Goal: Find specific page/section: Find specific page/section

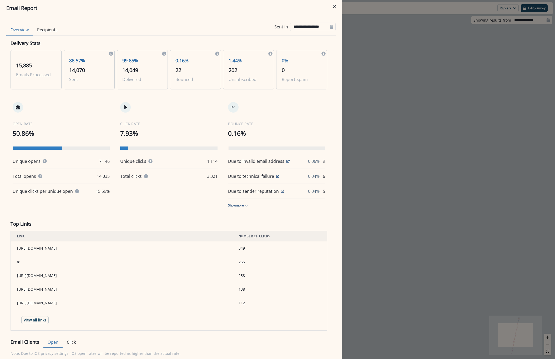
drag, startPoint x: 408, startPoint y: 70, endPoint x: 374, endPoint y: 80, distance: 35.1
click at [408, 70] on div "**********" at bounding box center [277, 179] width 555 height 359
type input "**********"
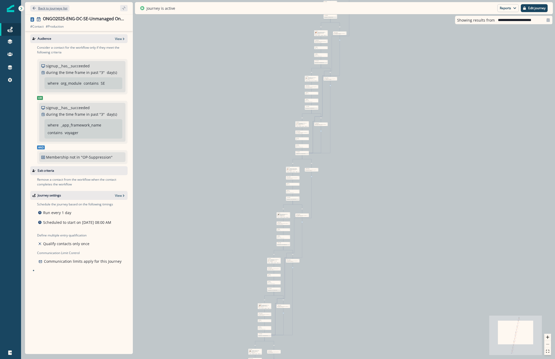
click at [49, 8] on p "Back to journeys list" at bounding box center [52, 8] width 29 height 4
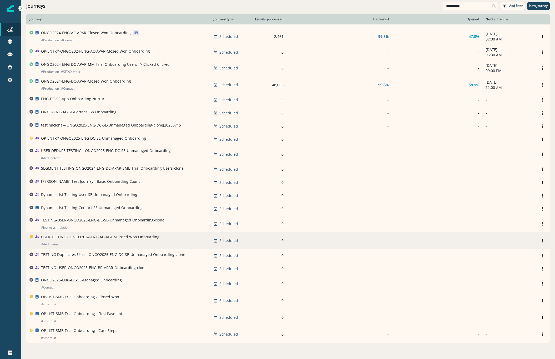
scroll to position [68, 0]
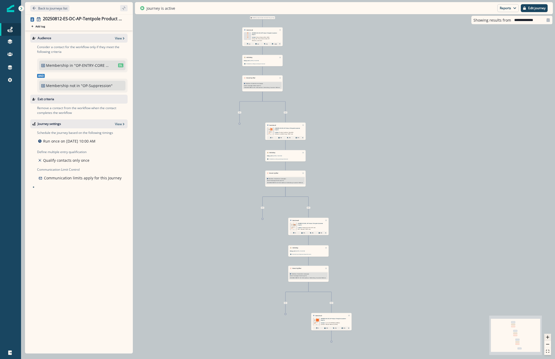
click at [549, 338] on icon "zoom in" at bounding box center [547, 337] width 3 height 3
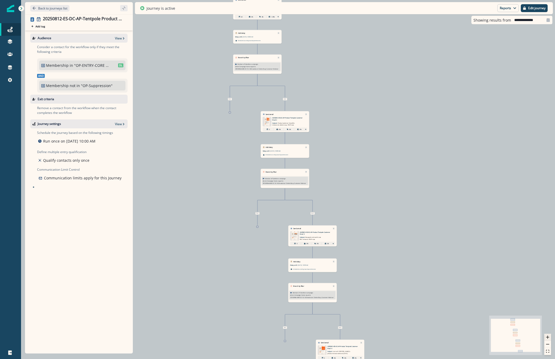
click at [549, 338] on icon "zoom in" at bounding box center [547, 337] width 3 height 3
click at [549, 339] on icon "zoom in" at bounding box center [547, 337] width 3 height 3
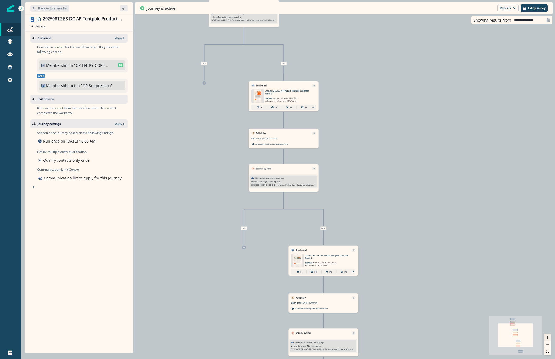
click at [548, 339] on icon "zoom in" at bounding box center [547, 337] width 3 height 3
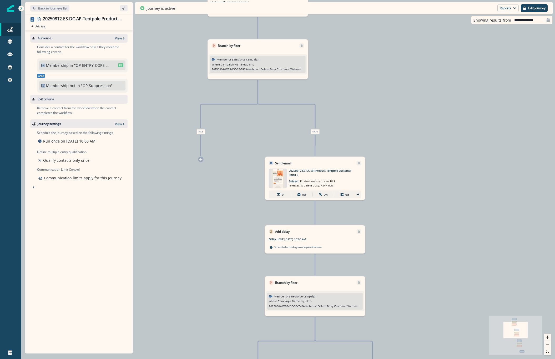
drag, startPoint x: 392, startPoint y: 105, endPoint x: 426, endPoint y: 224, distance: 123.6
click at [426, 224] on div "49,094 contacts have entered the journey Send email Email asset changed, journe…" at bounding box center [288, 179] width 534 height 359
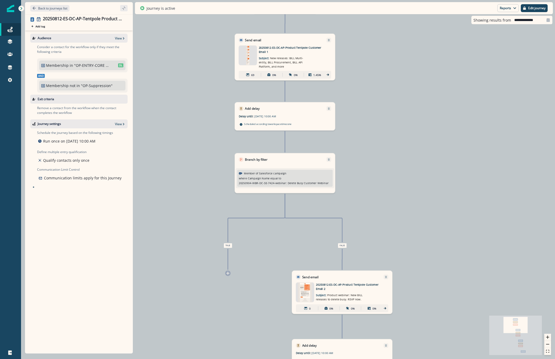
drag, startPoint x: 384, startPoint y: 62, endPoint x: 411, endPoint y: 176, distance: 117.2
click at [411, 176] on div "49,094 contacts have entered the journey Send email Email asset changed, journe…" at bounding box center [288, 179] width 534 height 359
click at [52, 11] on button "Back to journeys list" at bounding box center [49, 8] width 39 height 7
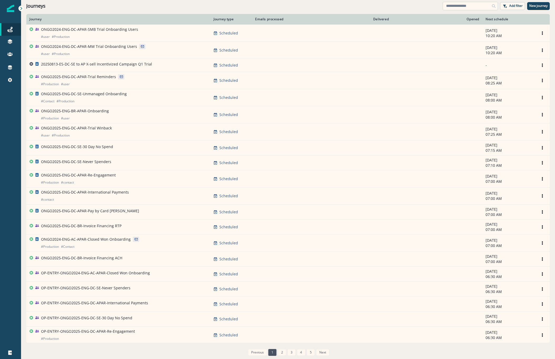
click at [454, 10] on input at bounding box center [470, 6] width 55 height 8
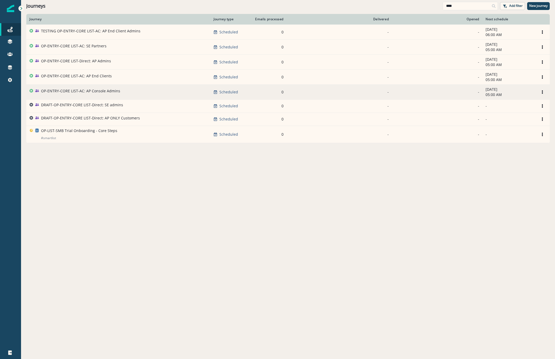
type input "****"
click at [71, 89] on p "OP-ENTRY-CORE LIST-AC: AP Console Admins" at bounding box center [80, 90] width 79 height 5
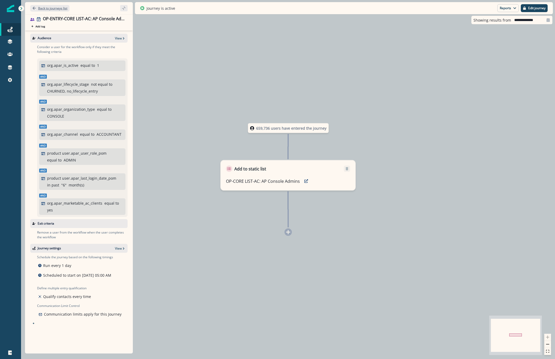
click at [44, 9] on p "Back to journeys list" at bounding box center [52, 8] width 29 height 4
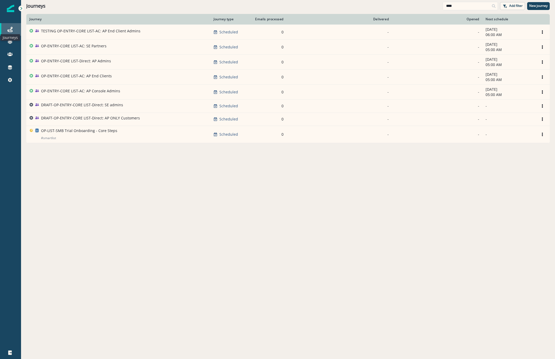
click at [12, 28] on icon at bounding box center [9, 29] width 5 height 5
drag, startPoint x: 456, startPoint y: 8, endPoint x: 323, endPoint y: -9, distance: 134.3
click at [323, 0] on html "A newer version of Inflection.io is available. Refresh your page to load the la…" at bounding box center [277, 179] width 555 height 359
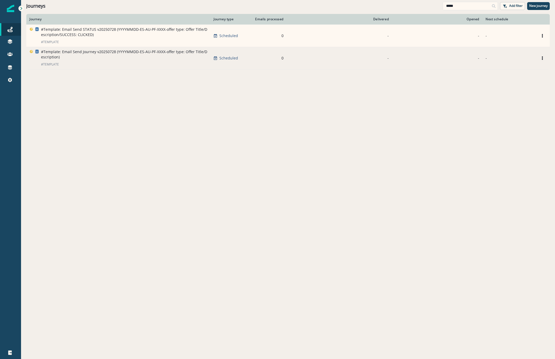
type input "*****"
click at [147, 49] on p "#Template: Email Send Journey v20250728 (YYYYMMDD-ES-AU-PF-XXXX-offer type: Off…" at bounding box center [124, 54] width 166 height 11
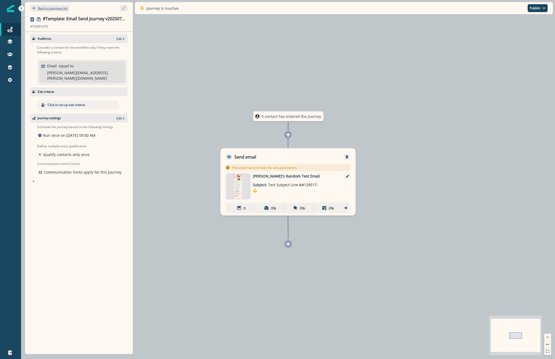
click at [49, 7] on p "Back to journeys list" at bounding box center [52, 8] width 29 height 4
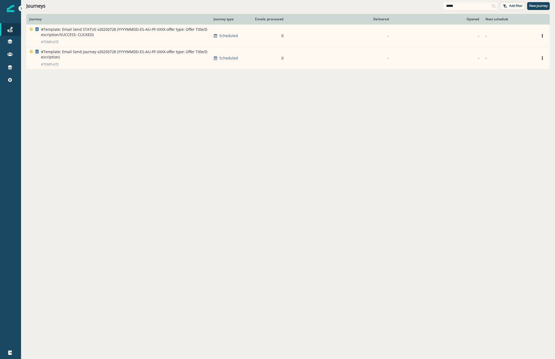
drag, startPoint x: 469, startPoint y: 6, endPoint x: 411, endPoint y: 3, distance: 58.0
click at [447, 6] on input "*****" at bounding box center [470, 6] width 55 height 8
type input "*"
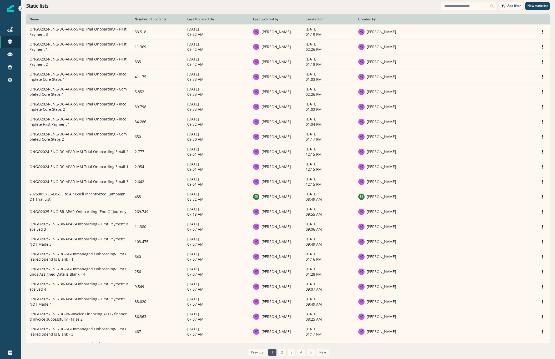
click at [196, 18] on div "Last Updated On" at bounding box center [216, 19] width 59 height 4
click at [284, 352] on link "2" at bounding box center [282, 352] width 8 height 7
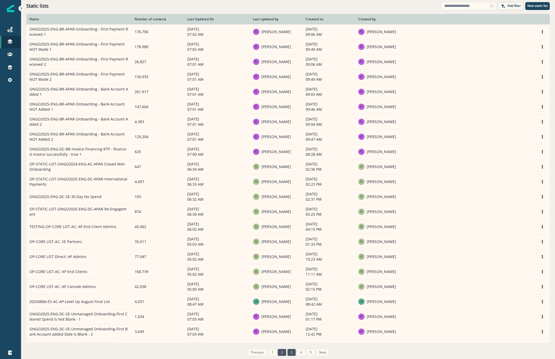
click at [289, 352] on link "3" at bounding box center [292, 352] width 8 height 7
